Goal: Information Seeking & Learning: Learn about a topic

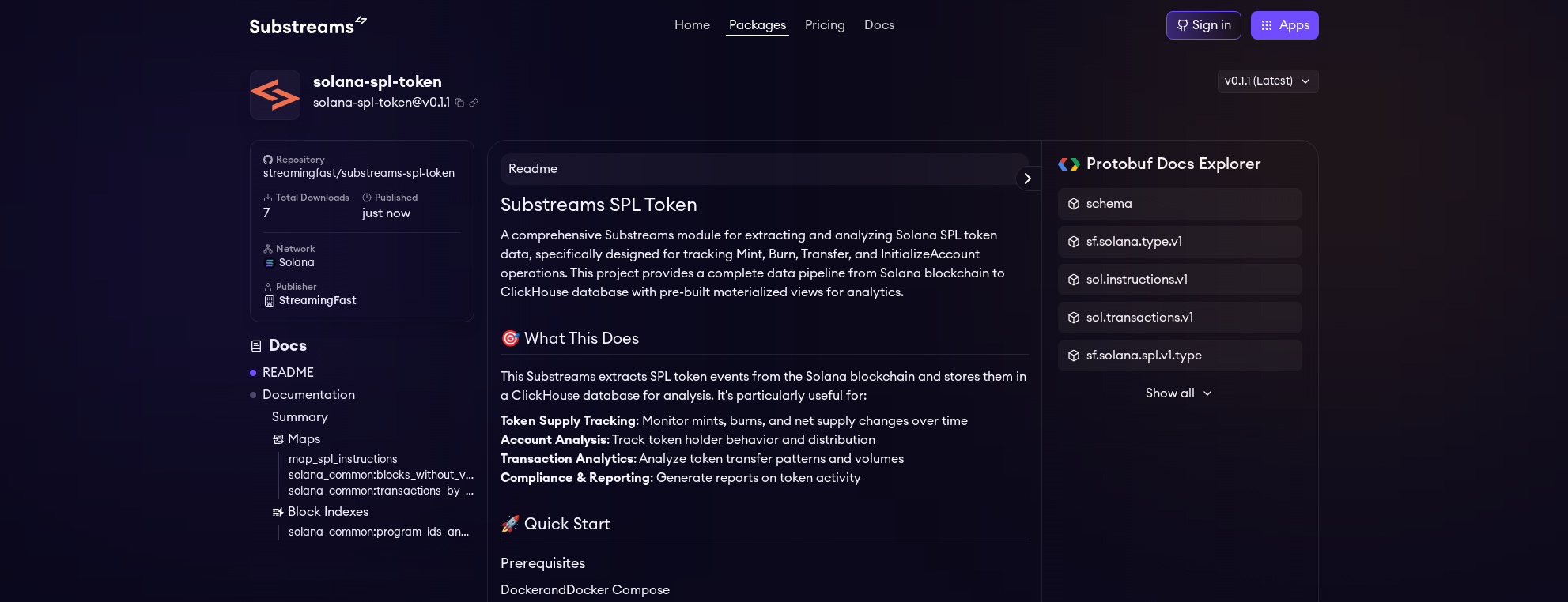
click at [300, 99] on div "solana-spl-token solana-spl-token@v0.1.1 Copied! Copied!" at bounding box center [364, 95] width 229 height 51
drag, startPoint x: 222, startPoint y: 88, endPoint x: 296, endPoint y: 96, distance: 74.4
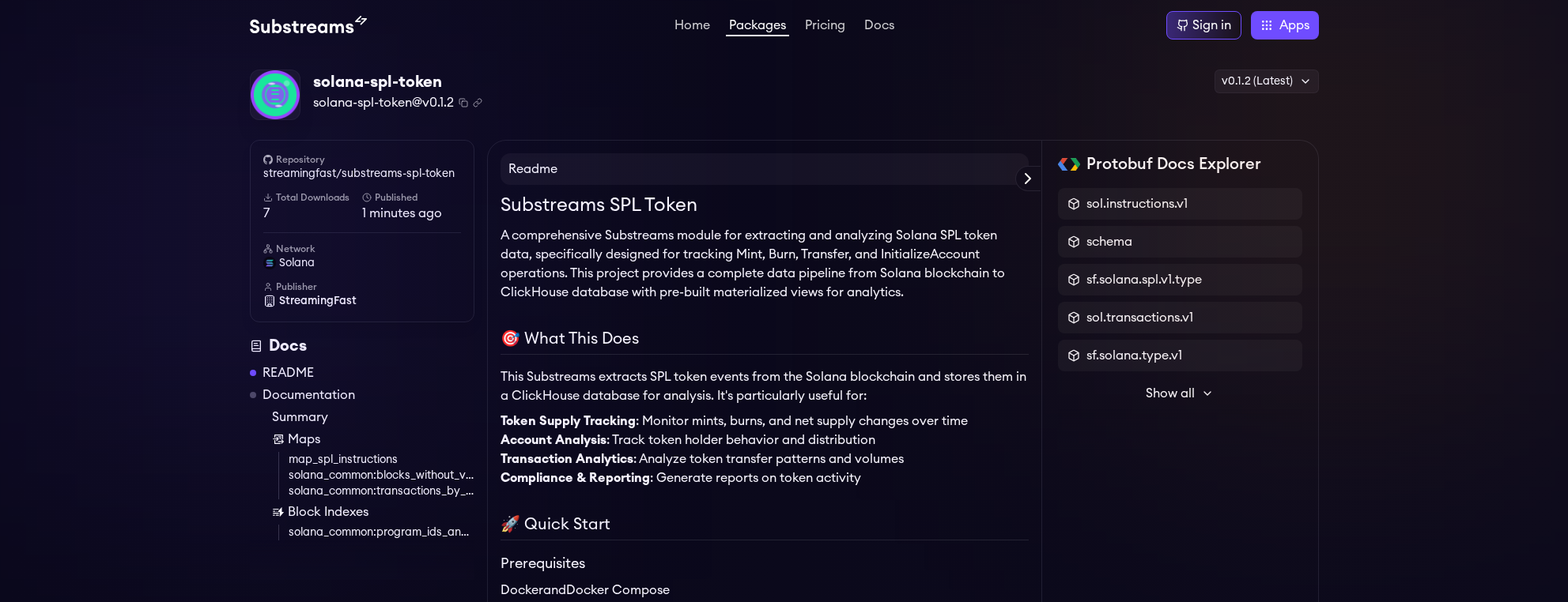
click at [760, 30] on link "Packages" at bounding box center [757, 27] width 63 height 18
